Goal: Use online tool/utility: Utilize a website feature to perform a specific function

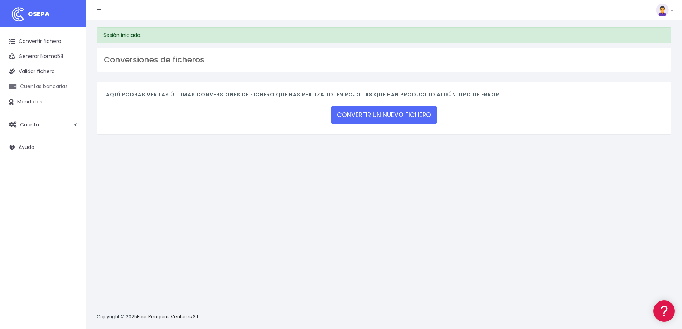
click at [25, 88] on link "Cuentas bancarias" at bounding box center [43, 86] width 79 height 15
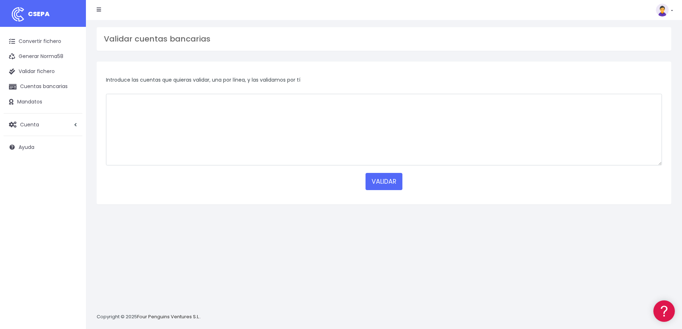
click at [95, 90] on div "Introduce las cuentas que quieras validar, una por línea, y las validamos por t…" at bounding box center [384, 133] width 586 height 143
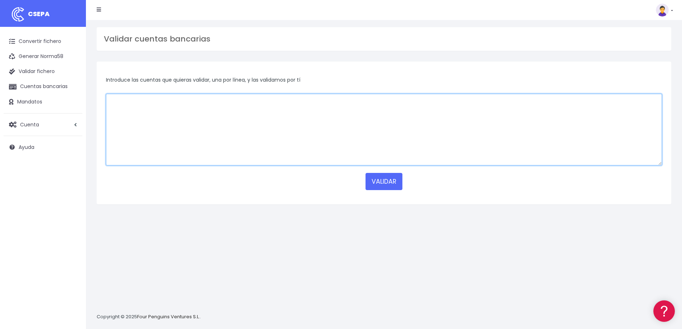
click at [154, 109] on textarea at bounding box center [384, 130] width 556 height 72
paste textarea "ES7220850167060330331275"
type textarea "ES7220850167060330331275"
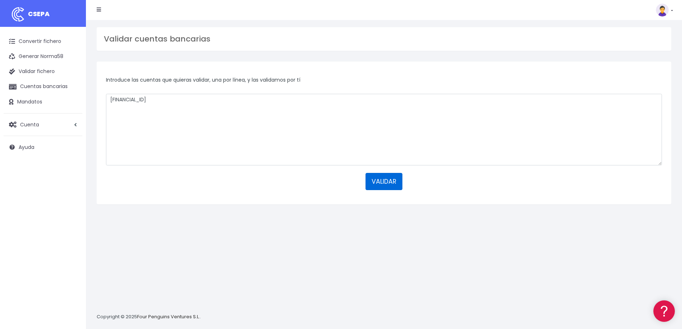
click at [381, 182] on button "VALIDAR" at bounding box center [384, 181] width 37 height 17
